Goal: Communication & Community: Answer question/provide support

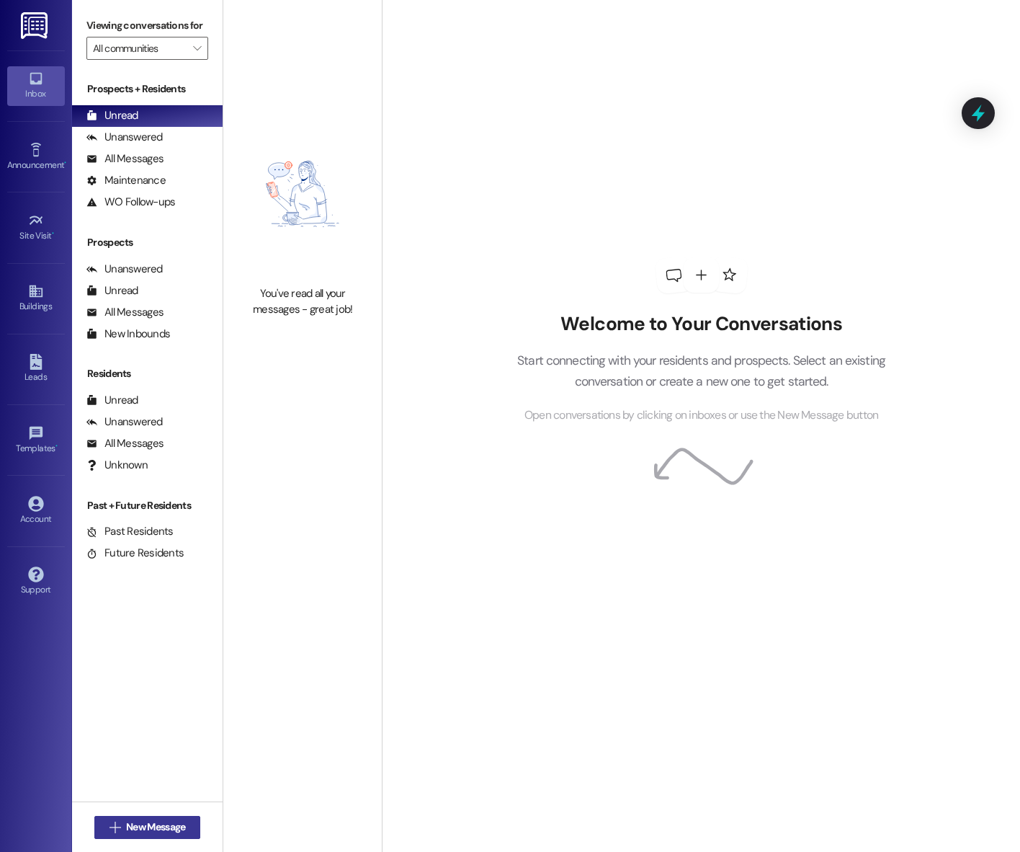
click at [148, 818] on button " New Message" at bounding box center [147, 827] width 107 height 23
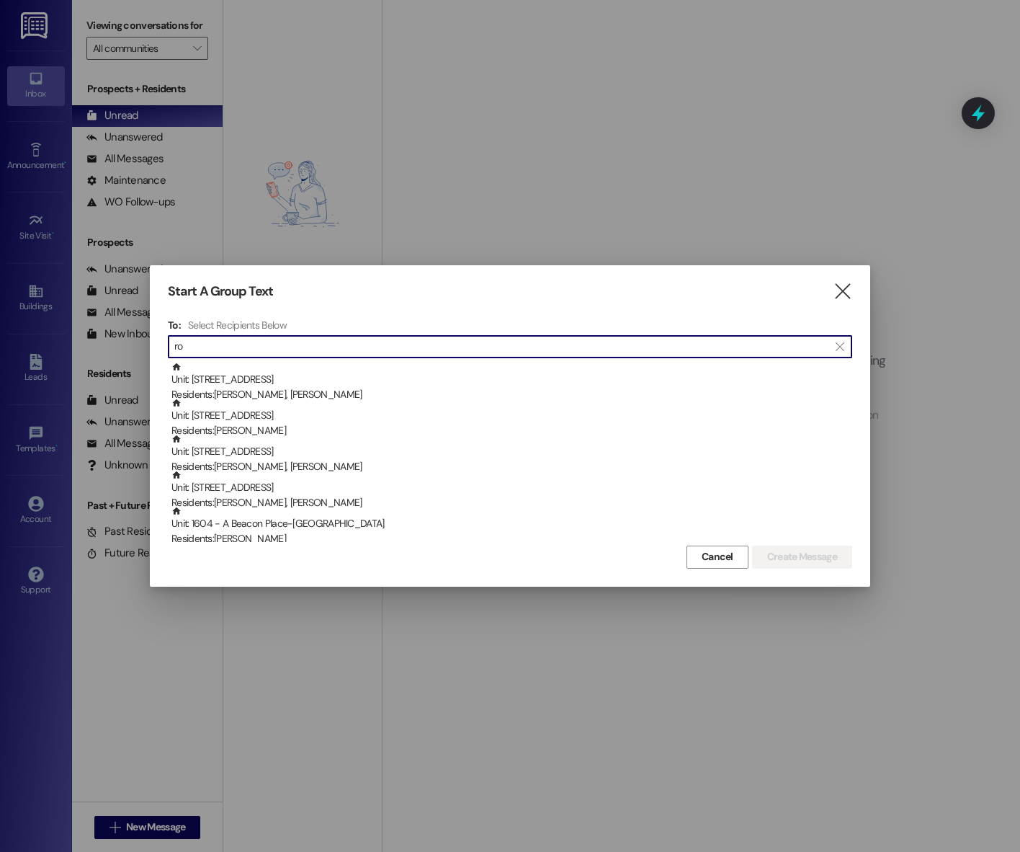
type input "r"
click at [846, 294] on icon "" at bounding box center [842, 291] width 19 height 15
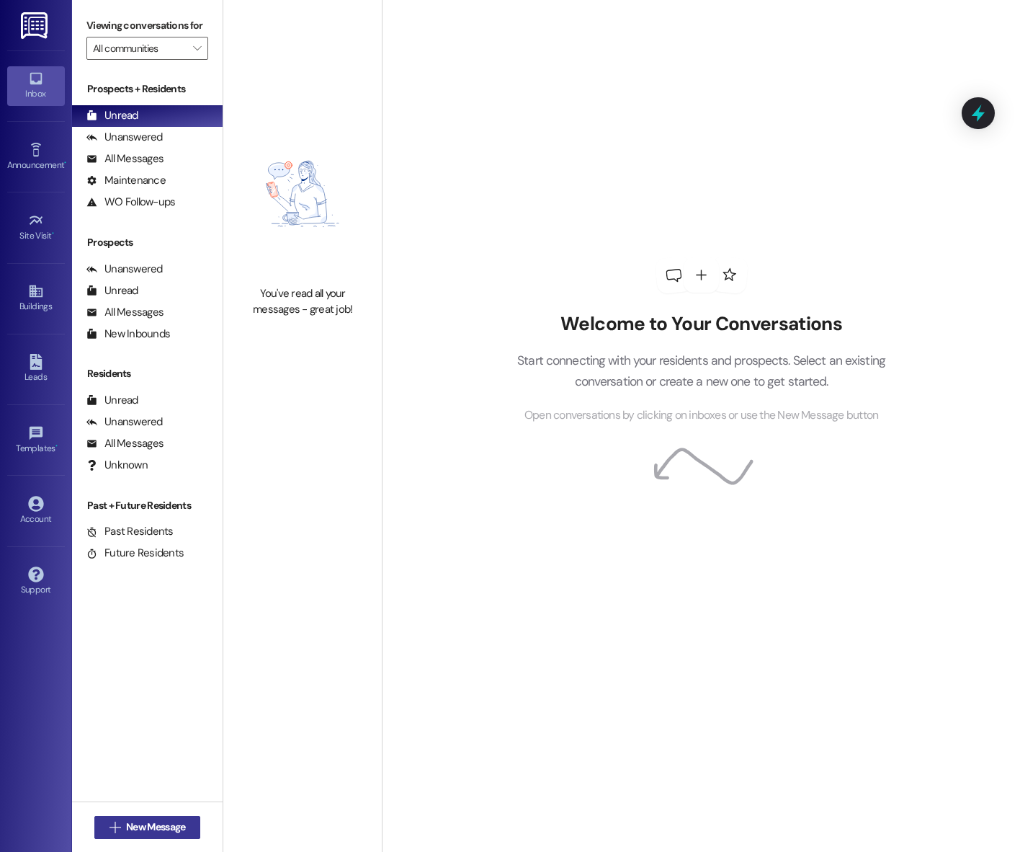
click at [148, 817] on button " New Message" at bounding box center [147, 827] width 107 height 23
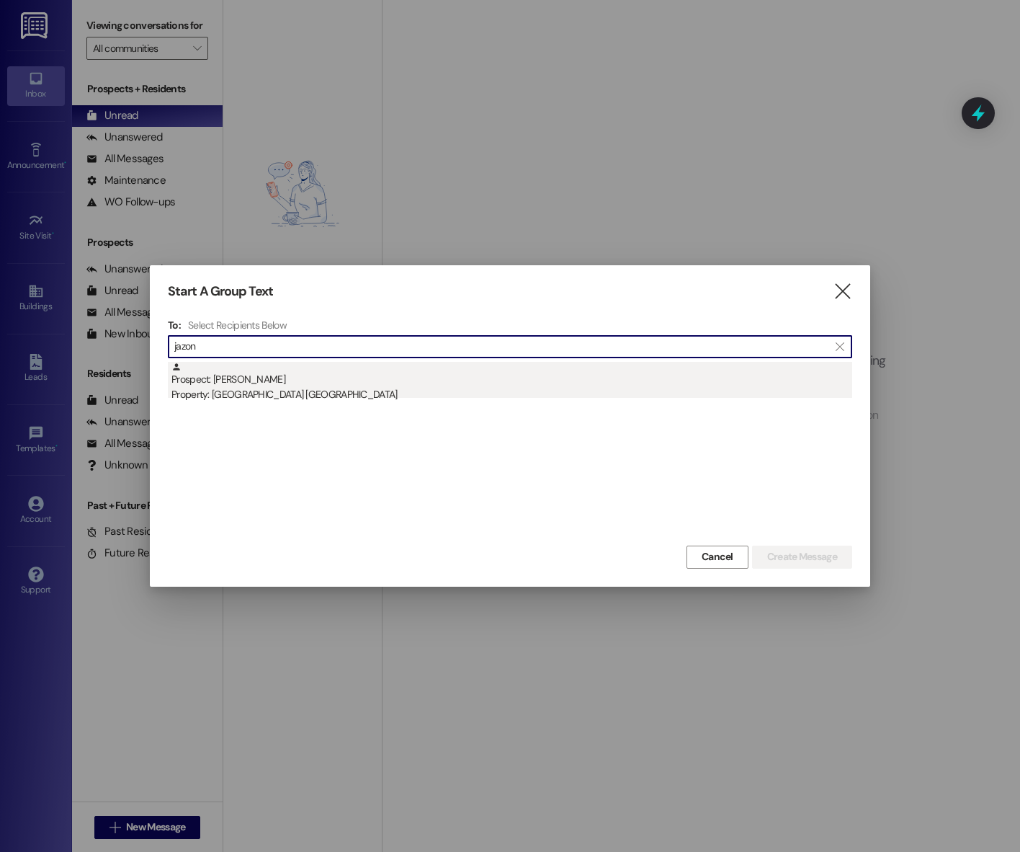
type input "jazon"
click at [315, 391] on div "Property: Beacon Place Tuscaloosa" at bounding box center [511, 394] width 681 height 15
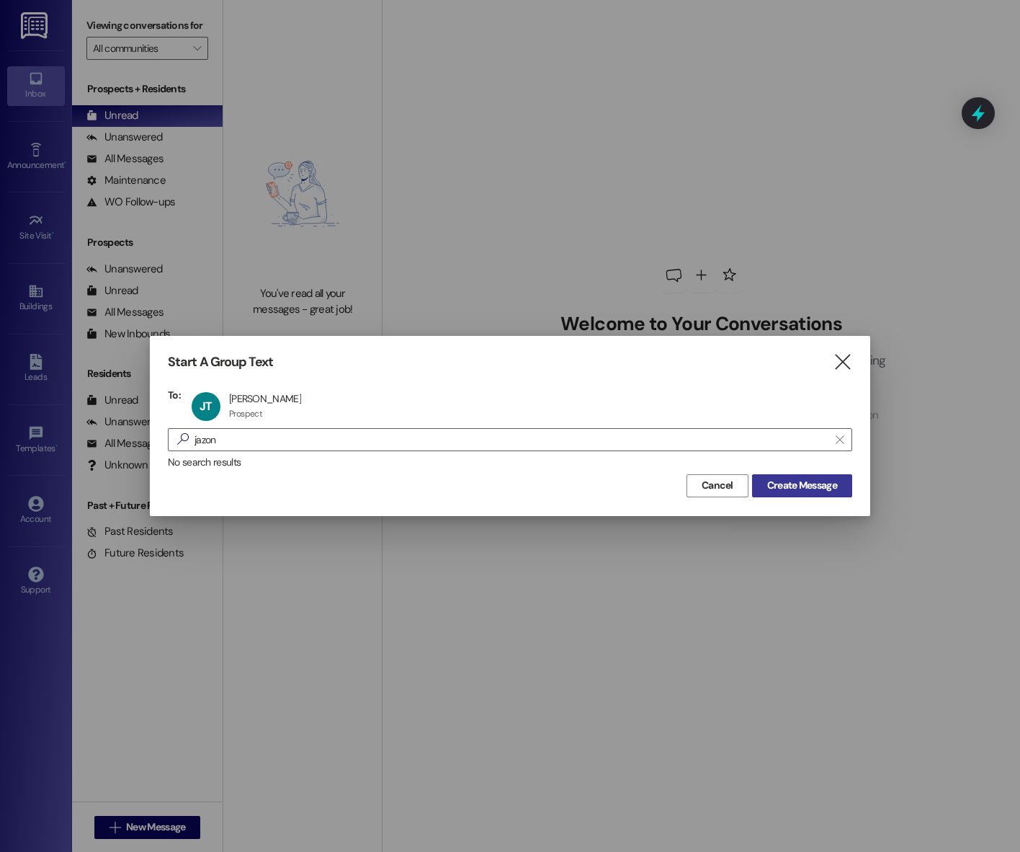
click at [782, 479] on span "Create Message" at bounding box center [802, 485] width 70 height 15
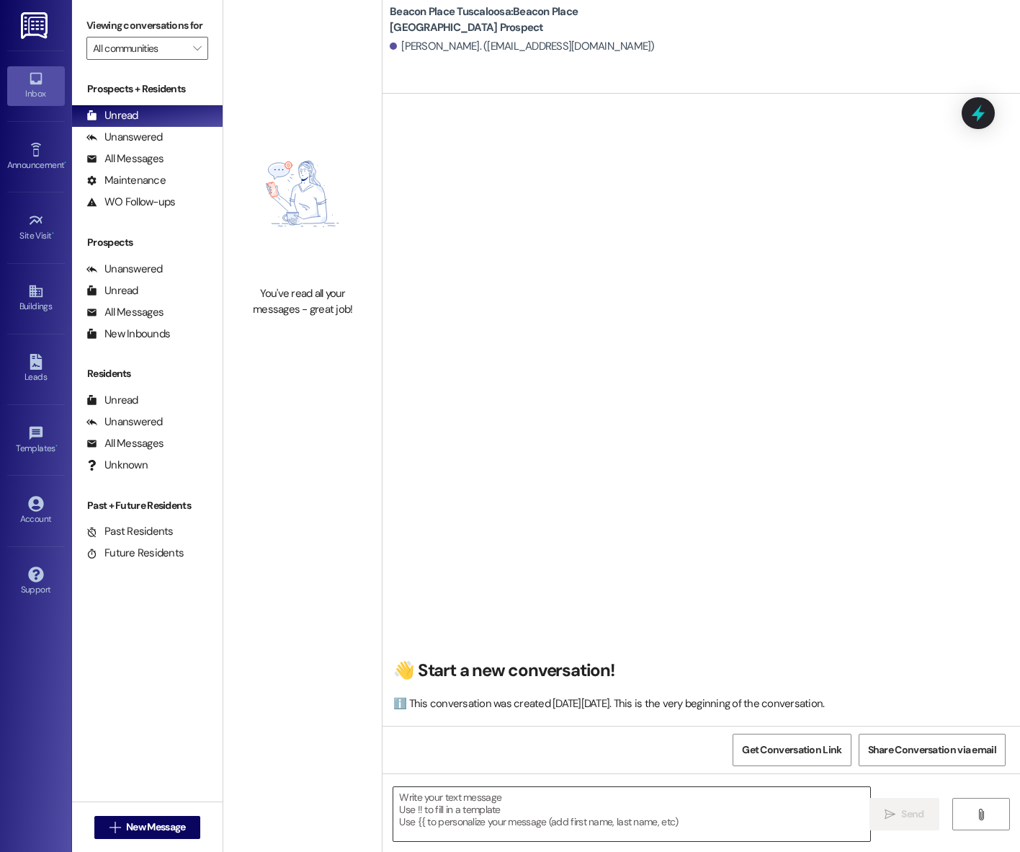
click at [537, 803] on textarea at bounding box center [631, 814] width 477 height 54
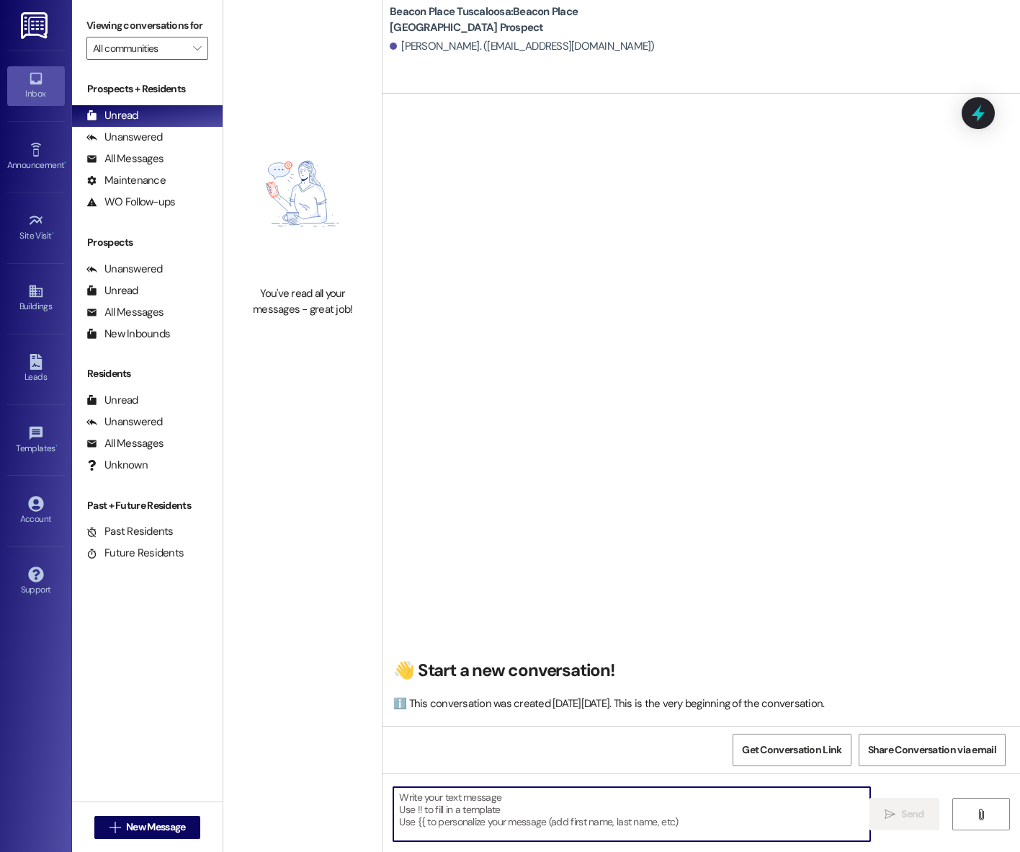
scroll to position [1, 0]
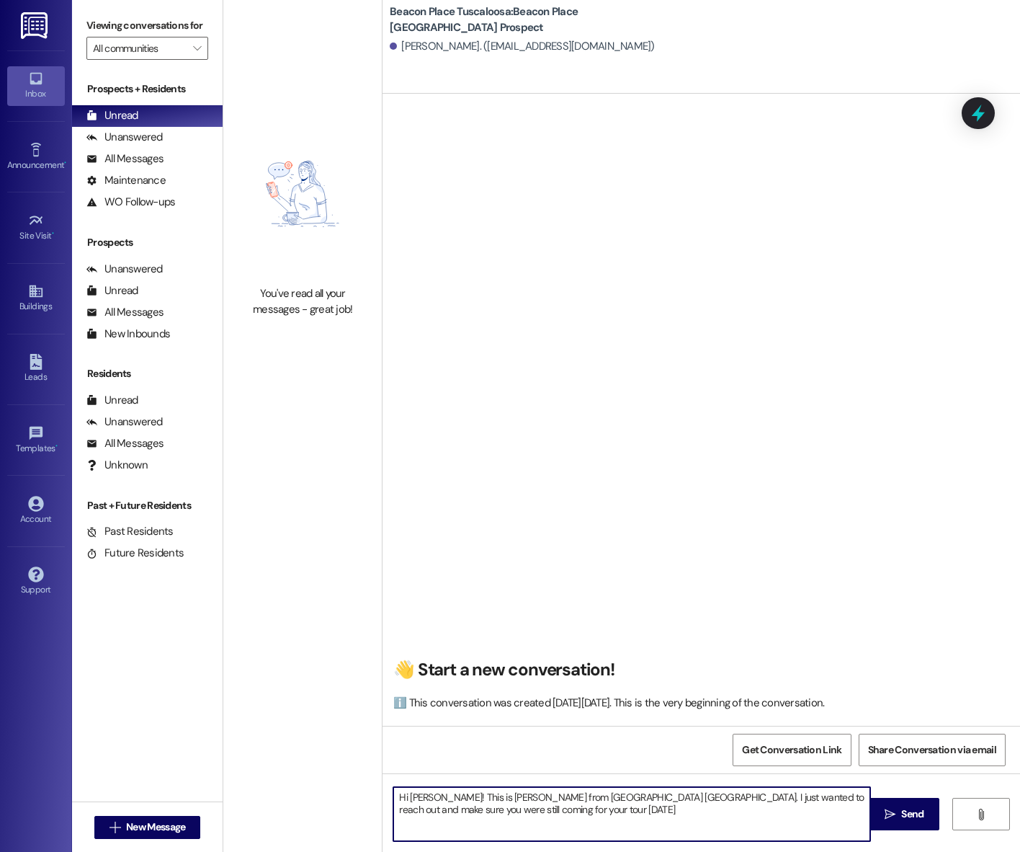
type textarea "Hi Jazon! This is Emma from Beacon Place Tuscaloosa. I just wanted to reach out…"
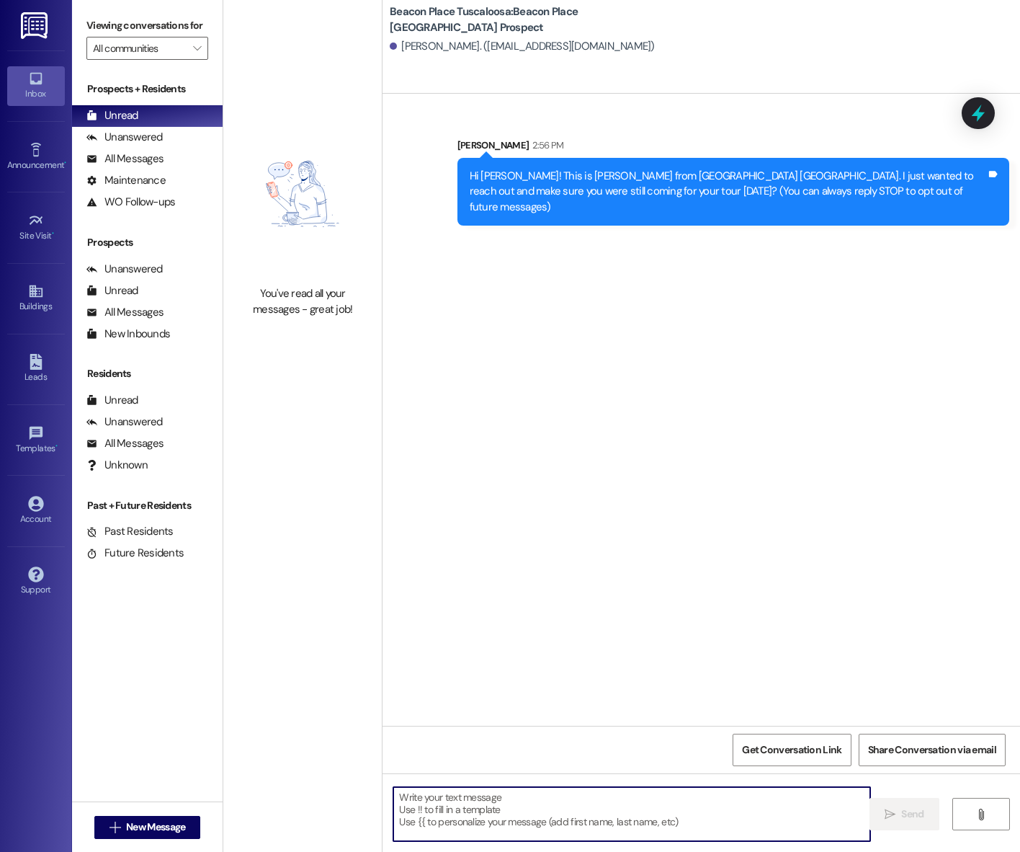
scroll to position [0, 0]
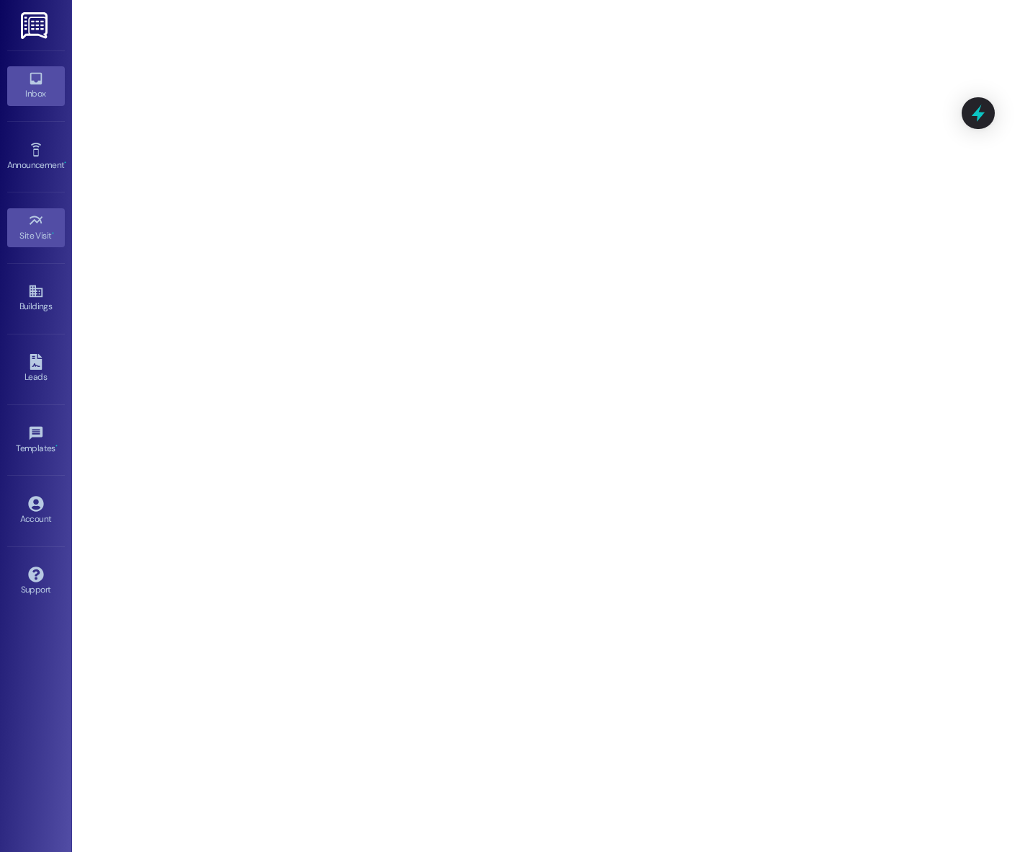
click at [37, 84] on icon at bounding box center [36, 79] width 16 height 16
